Goal: Transaction & Acquisition: Purchase product/service

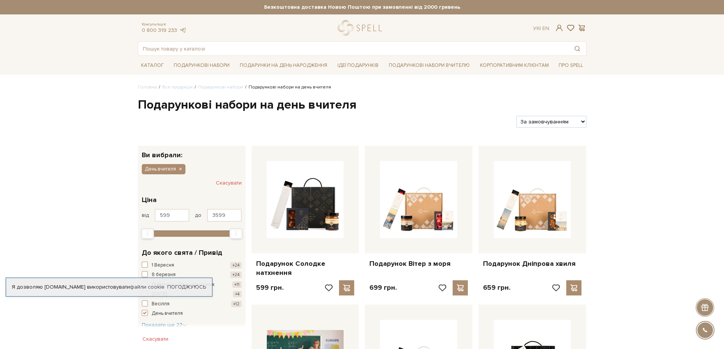
click at [583, 122] on select "За замовчуванням За Ціною (зростання) За Ціною (зменшення) Новинки За популярні…" at bounding box center [551, 122] width 70 height 12
select select "https://spellchocolate.com/our-productions/podarunkovi-box/den-vchitelja?sort=p…"
click at [516, 116] on select "За замовчуванням За Ціною (зростання) За Ціною (зменшення) Новинки За популярні…" at bounding box center [551, 122] width 70 height 12
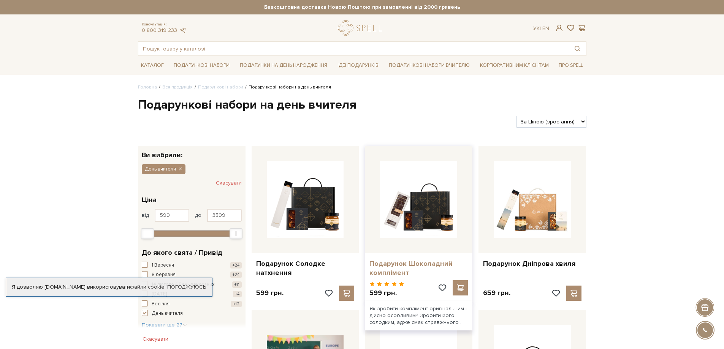
click at [409, 262] on link "Подарунок Шоколадний комплімент" at bounding box center [418, 269] width 98 height 18
